Goal: Navigation & Orientation: Understand site structure

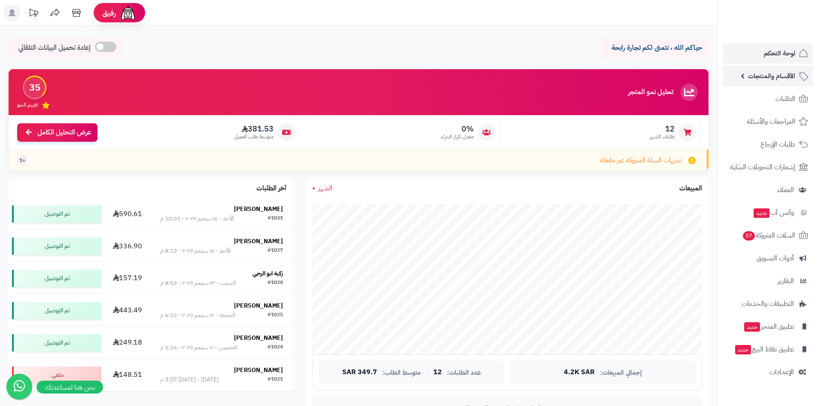
click at [781, 76] on span "الأقسام والمنتجات" at bounding box center [771, 76] width 47 height 12
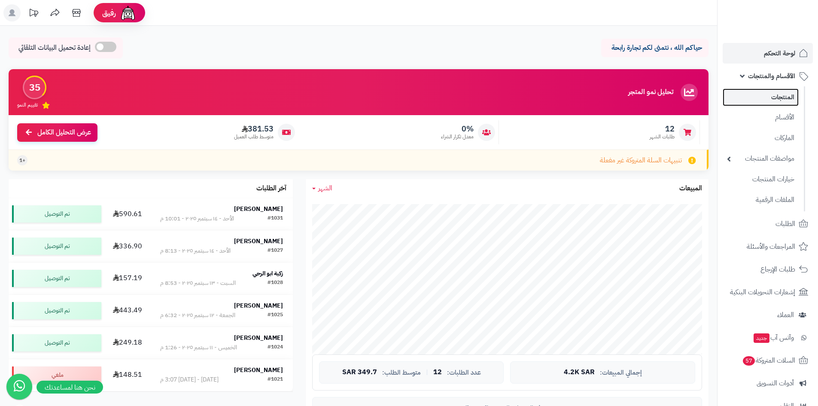
click at [779, 103] on link "المنتجات" at bounding box center [760, 97] width 76 height 18
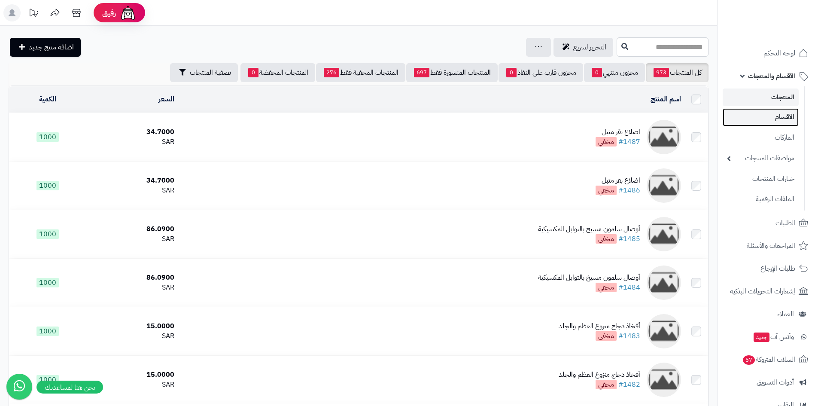
click at [770, 121] on link "الأقسام" at bounding box center [760, 117] width 76 height 18
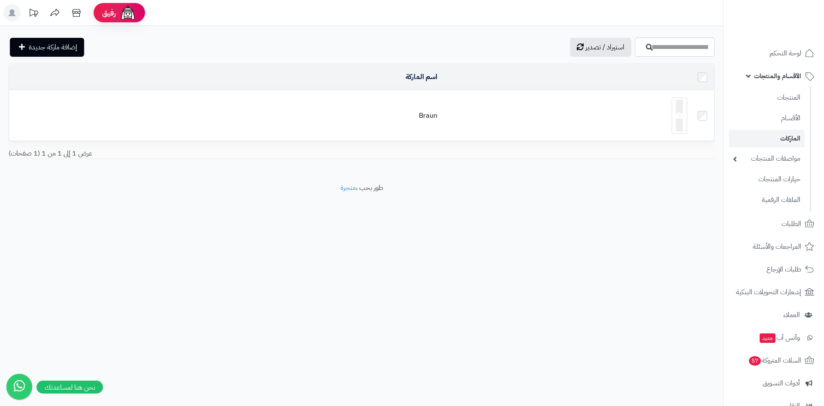
click at [771, 88] on ul "المنتجات الأقسام الماركات مواصفات المنتجات مواصفات المنتجات أنواع المواصفات خيا…" at bounding box center [768, 148] width 88 height 125
click at [770, 94] on link "المنتجات" at bounding box center [767, 97] width 76 height 18
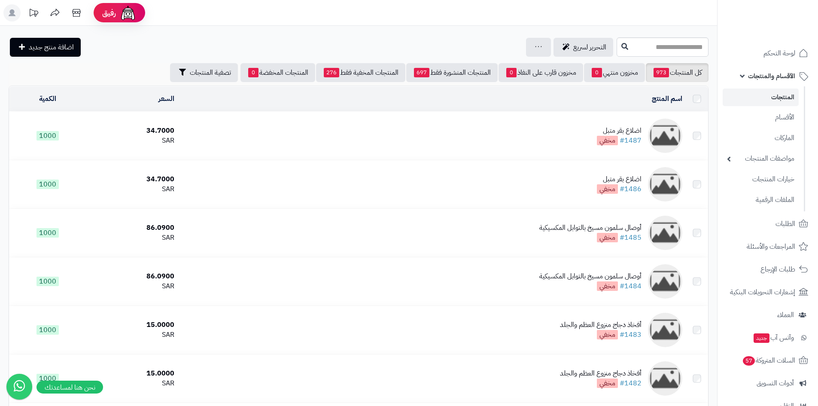
click at [774, 52] on span "لوحة التحكم" at bounding box center [779, 53] width 32 height 12
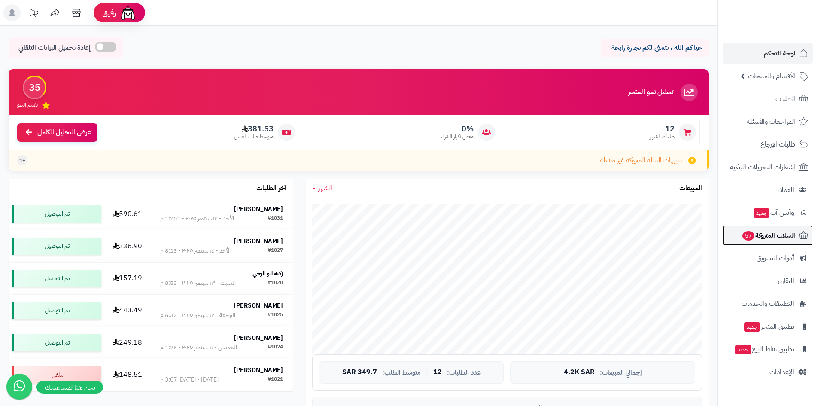
click at [773, 236] on span "السلات المتروكة 57" at bounding box center [768, 235] width 54 height 12
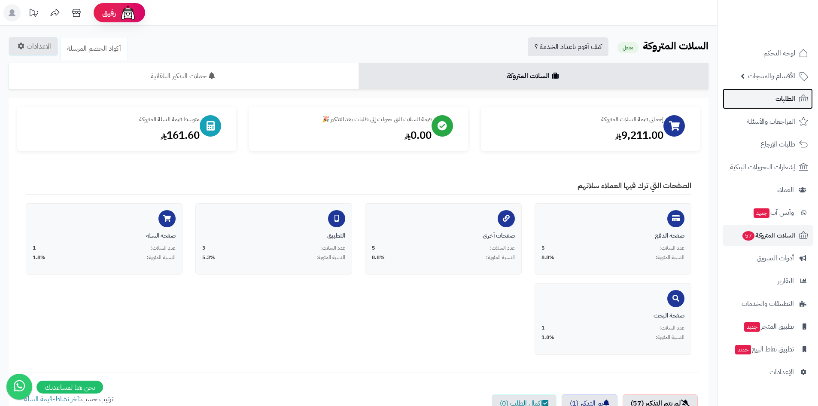
click at [795, 95] on link "الطلبات" at bounding box center [767, 98] width 90 height 21
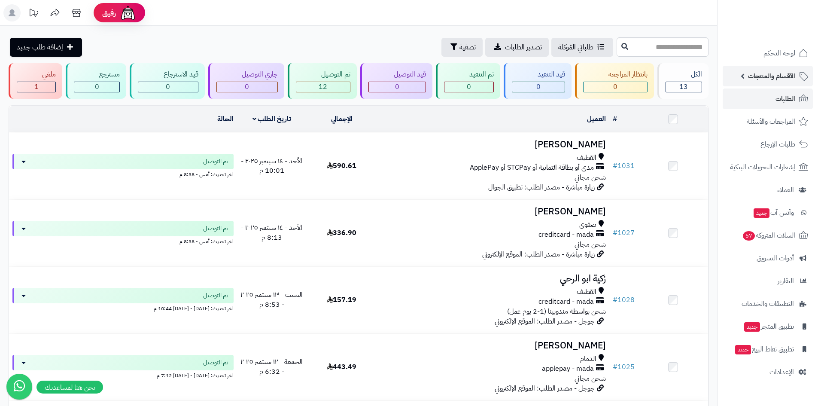
click at [763, 71] on span "الأقسام والمنتجات" at bounding box center [771, 76] width 47 height 12
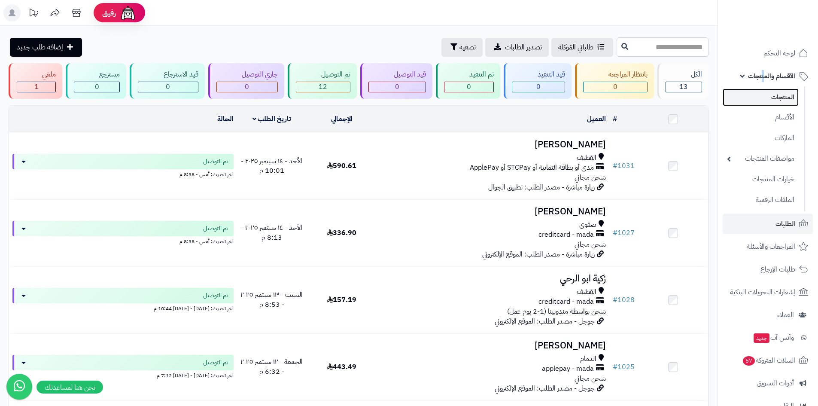
click at [779, 98] on link "المنتجات" at bounding box center [760, 97] width 76 height 18
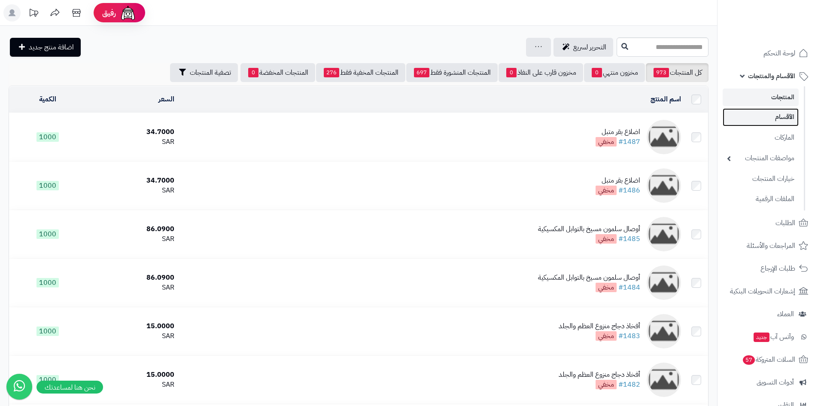
click at [777, 115] on link "الأقسام" at bounding box center [760, 117] width 76 height 18
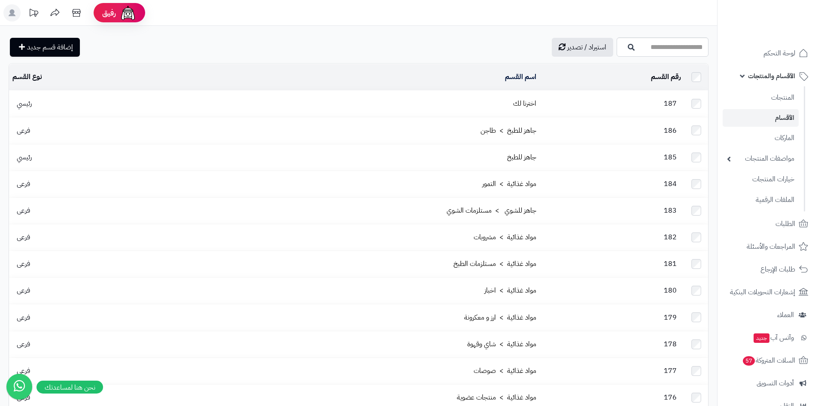
click at [774, 87] on ul "المنتجات الأقسام الماركات مواصفات المنتجات مواصفات المنتجات أنواع المواصفات خيا…" at bounding box center [761, 148] width 88 height 125
click at [772, 97] on link "المنتجات" at bounding box center [760, 97] width 76 height 18
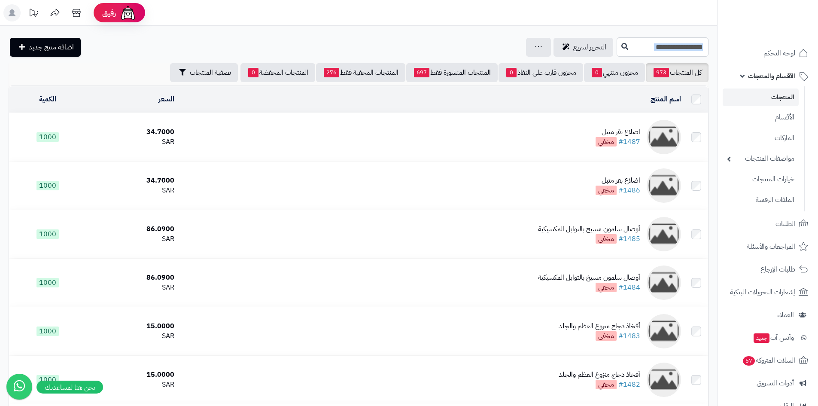
drag, startPoint x: 145, startPoint y: 50, endPoint x: 678, endPoint y: 36, distance: 532.8
drag, startPoint x: 563, startPoint y: 43, endPoint x: 111, endPoint y: 89, distance: 453.8
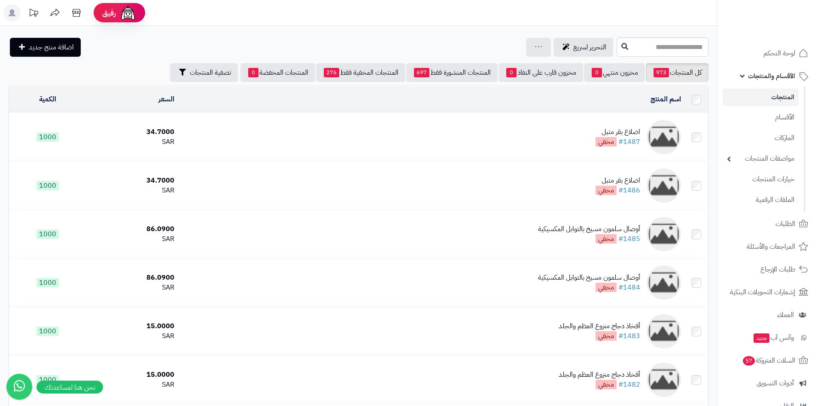
click at [111, 89] on td "السعر" at bounding box center [131, 99] width 91 height 26
drag, startPoint x: 136, startPoint y: 73, endPoint x: 688, endPoint y: 28, distance: 552.8
click at [775, 116] on link "الأقسام" at bounding box center [760, 117] width 76 height 18
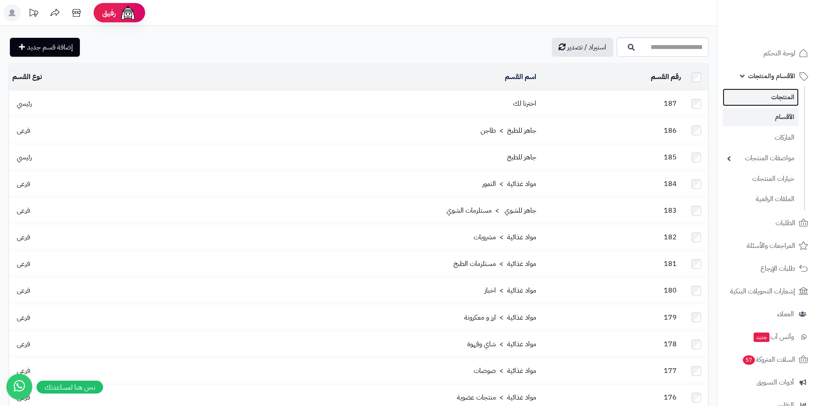
click at [779, 100] on link "المنتجات" at bounding box center [760, 97] width 76 height 18
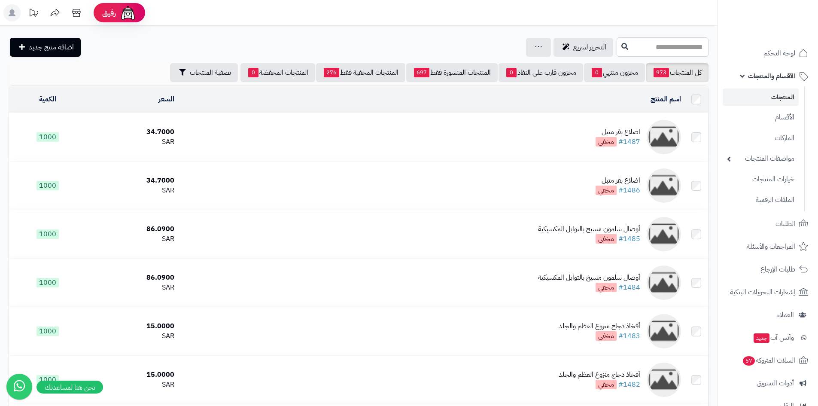
click at [766, 166] on link "مواصفات المنتجات" at bounding box center [760, 158] width 76 height 18
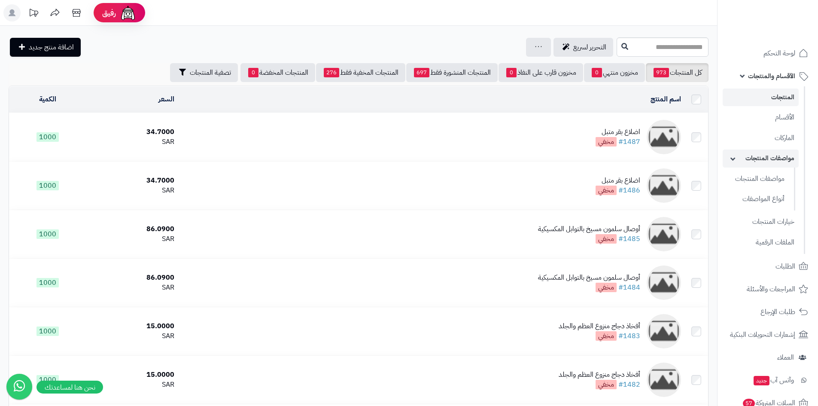
click at [766, 163] on link "مواصفات المنتجات" at bounding box center [760, 158] width 76 height 18
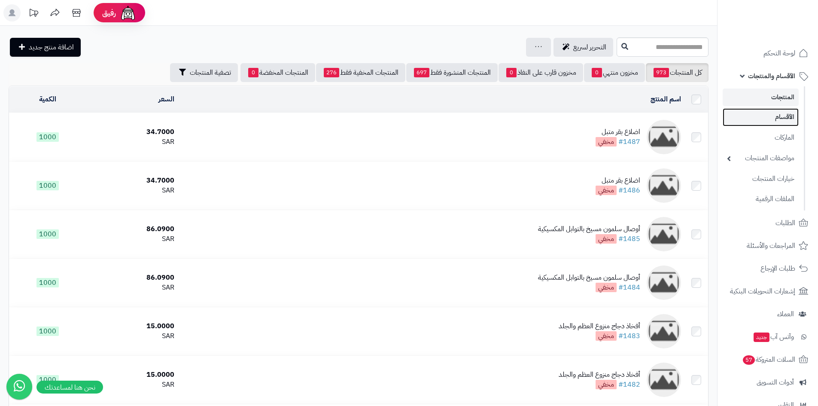
click at [781, 118] on link "الأقسام" at bounding box center [760, 117] width 76 height 18
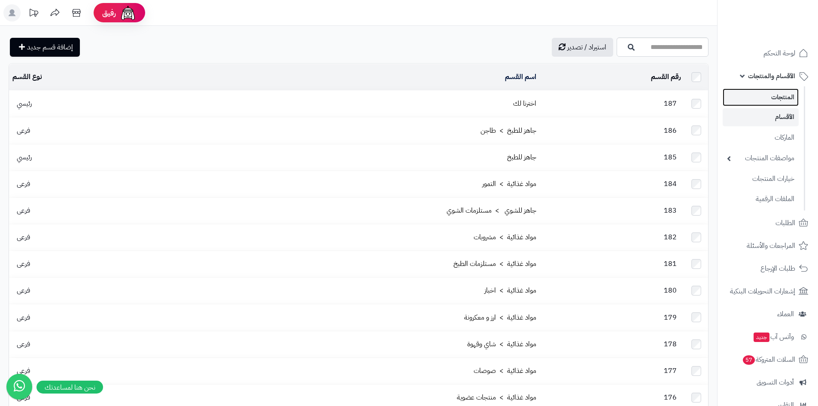
click at [787, 99] on link "المنتجات" at bounding box center [760, 97] width 76 height 18
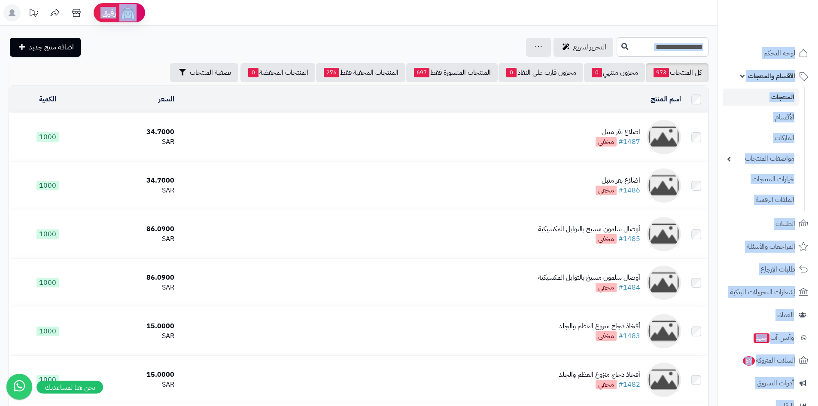
drag, startPoint x: 137, startPoint y: 48, endPoint x: 700, endPoint y: 22, distance: 563.7
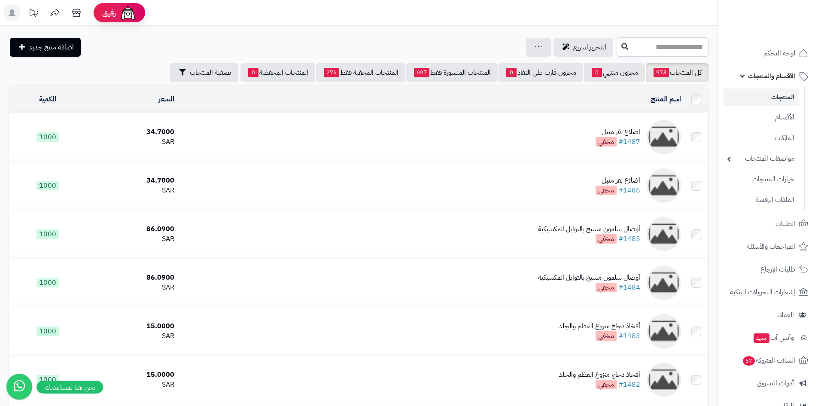
click at [700, 22] on header "رفيق ! الطلبات معالجة مكتمل إرجاع المنتجات العملاء المتواجدون الان 69 عملاء منت…" at bounding box center [409, 13] width 818 height 26
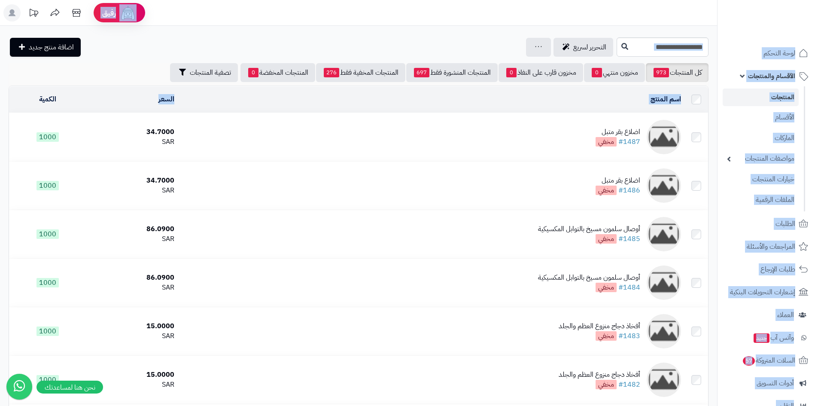
drag, startPoint x: 669, startPoint y: 20, endPoint x: 98, endPoint y: 96, distance: 576.3
click at [86, 96] on td "الكمية" at bounding box center [47, 99] width 77 height 26
